Goal: Check status: Check status

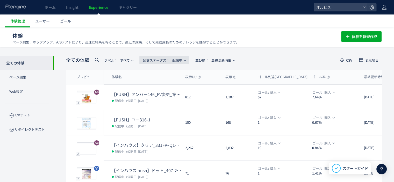
click at [176, 61] on span "配信ステータス​： 配信中" at bounding box center [163, 60] width 40 height 9
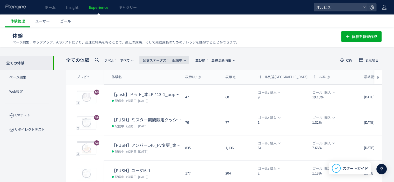
click at [179, 61] on span "配信ステータス​： 配信中" at bounding box center [163, 60] width 40 height 9
click at [178, 59] on span "配信ステータス​： 配信中" at bounding box center [163, 60] width 40 height 9
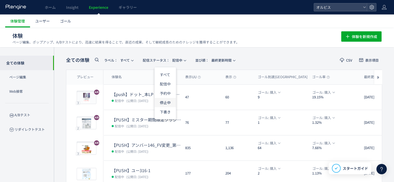
click at [165, 103] on li "停止中" at bounding box center [165, 102] width 21 height 9
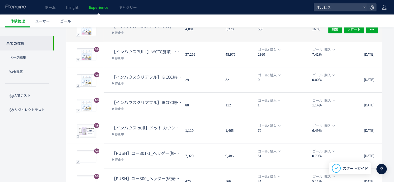
scroll to position [175, 0]
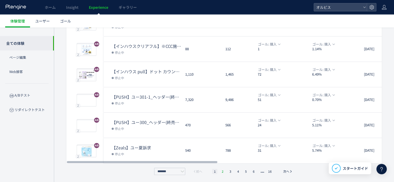
click at [228, 171] on li "2" at bounding box center [230, 171] width 5 height 5
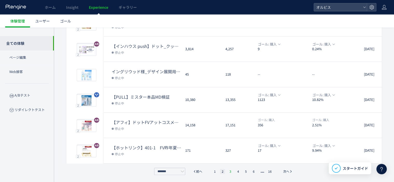
click at [236, 170] on li "3" at bounding box center [238, 171] width 5 height 5
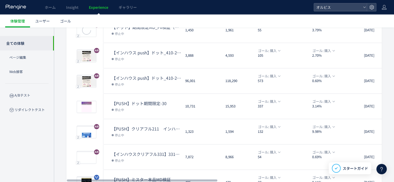
scroll to position [67, 0]
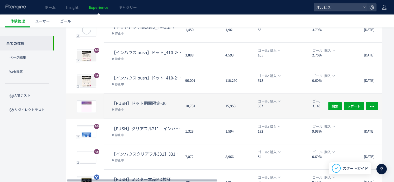
click at [118, 104] on dt "【PUSH】ドット期間限定-30" at bounding box center [146, 103] width 69 height 6
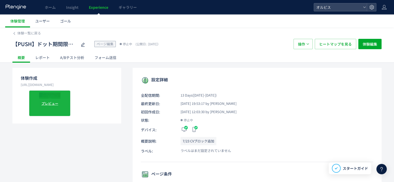
click at [54, 98] on div "プレビュー" at bounding box center [49, 103] width 41 height 26
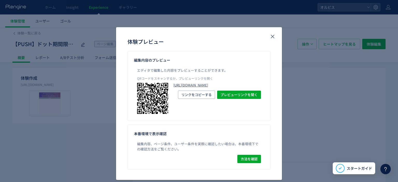
click at [190, 88] on link "[URL][DOMAIN_NAME]" at bounding box center [217, 85] width 88 height 5
click at [270, 37] on icon "close" at bounding box center [273, 36] width 6 height 6
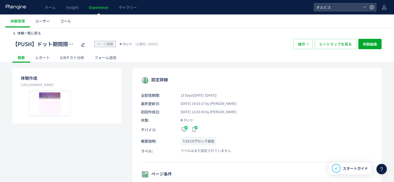
click at [24, 32] on span "体験一覧に戻る" at bounding box center [29, 33] width 24 height 5
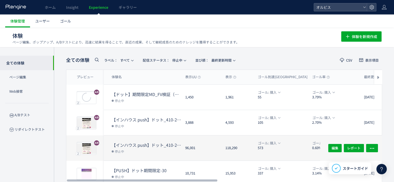
scroll to position [26, 0]
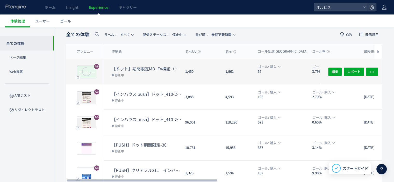
click at [83, 69] on icon at bounding box center [87, 72] width 16 height 16
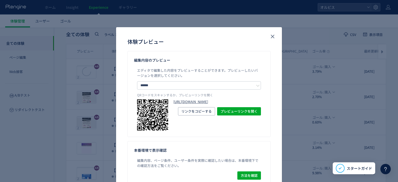
click at [180, 101] on link "[URL][DOMAIN_NAME]" at bounding box center [217, 102] width 88 height 5
click at [272, 36] on use "close" at bounding box center [273, 37] width 4 height 4
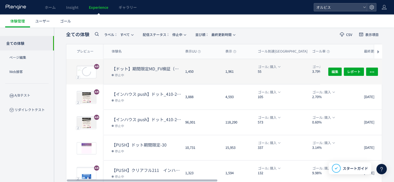
click at [124, 75] on span "停止中" at bounding box center [119, 74] width 15 height 5
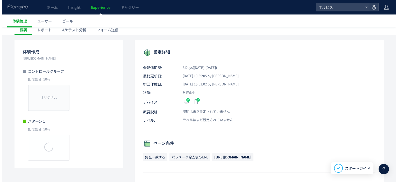
scroll to position [28, 0]
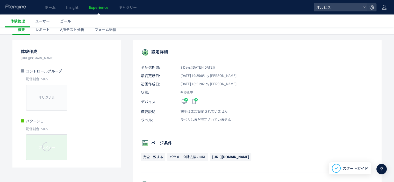
click at [41, 145] on icon at bounding box center [46, 146] width 17 height 17
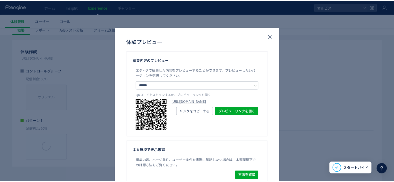
scroll to position [14, 0]
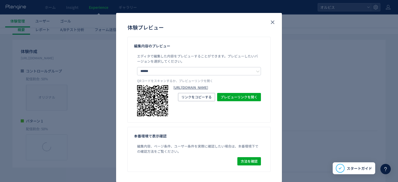
click at [179, 90] on link "[URL][DOMAIN_NAME]" at bounding box center [217, 87] width 88 height 5
click at [272, 22] on use "close" at bounding box center [273, 23] width 4 height 4
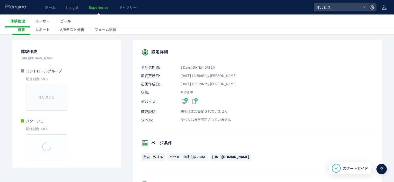
click at [76, 32] on div "A/Bテスト分析" at bounding box center [72, 29] width 34 height 10
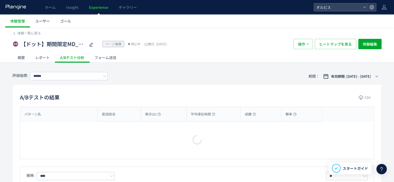
type input "**"
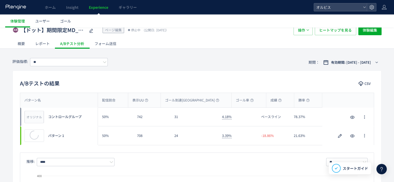
scroll to position [17, 0]
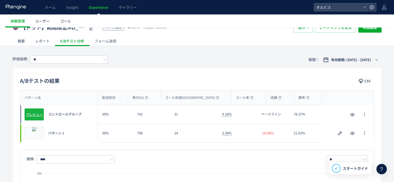
click at [36, 115] on span "プレビュー" at bounding box center [34, 114] width 17 height 5
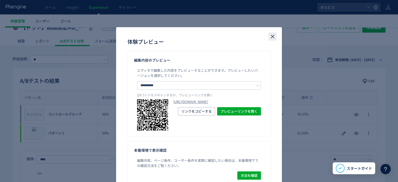
click at [270, 37] on icon "close" at bounding box center [273, 36] width 6 height 6
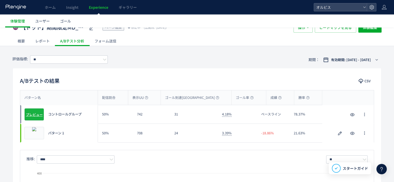
click at [35, 110] on div "オリジナル プレビュー" at bounding box center [34, 114] width 20 height 12
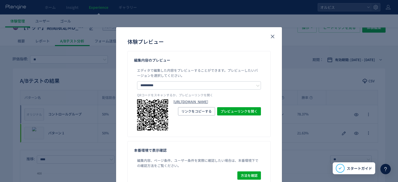
click at [173, 101] on link "[URL][DOMAIN_NAME]" at bounding box center [217, 102] width 88 height 5
click at [185, 104] on link "[URL][DOMAIN_NAME]" at bounding box center [217, 102] width 88 height 5
click at [271, 37] on use "close" at bounding box center [273, 37] width 4 height 4
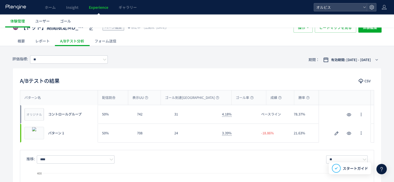
scroll to position [0, 0]
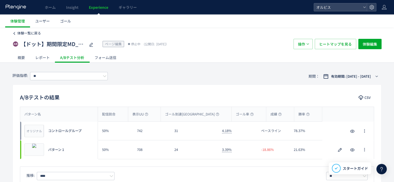
click at [35, 32] on span "体験一覧に戻る" at bounding box center [29, 33] width 24 height 5
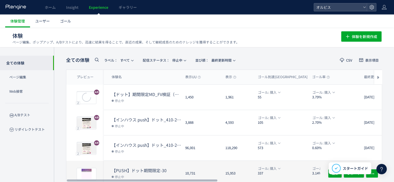
scroll to position [31, 0]
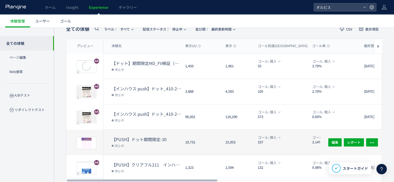
click at [109, 141] on div "【PUSH】ドット期間限定-30 停止中" at bounding box center [142, 142] width 78 height 25
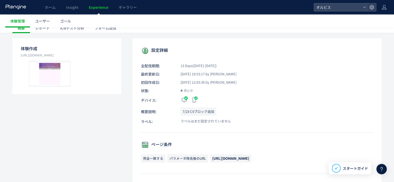
scroll to position [37, 0]
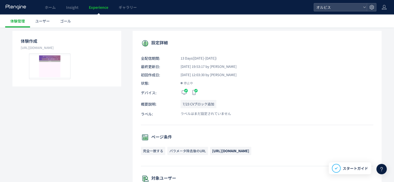
click at [192, 104] on p "7/23 CVブロック追加" at bounding box center [199, 104] width 36 height 8
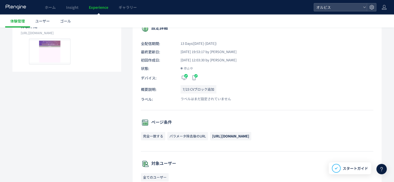
scroll to position [0, 0]
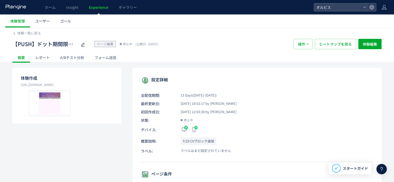
click at [67, 57] on div "A/Bテスト分析" at bounding box center [72, 57] width 34 height 10
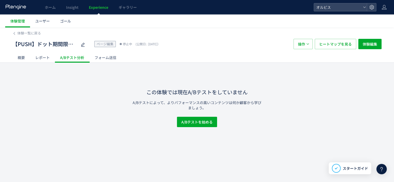
click at [34, 36] on div "【PUSH】ドット期間限定-30 ページ編集 停止中 (公開日: [DATE]） 操作 ヒートマップを見る 体験編集" at bounding box center [196, 44] width 369 height 17
click at [34, 33] on span "体験一覧に戻る" at bounding box center [29, 33] width 24 height 5
